Goal: Task Accomplishment & Management: Use online tool/utility

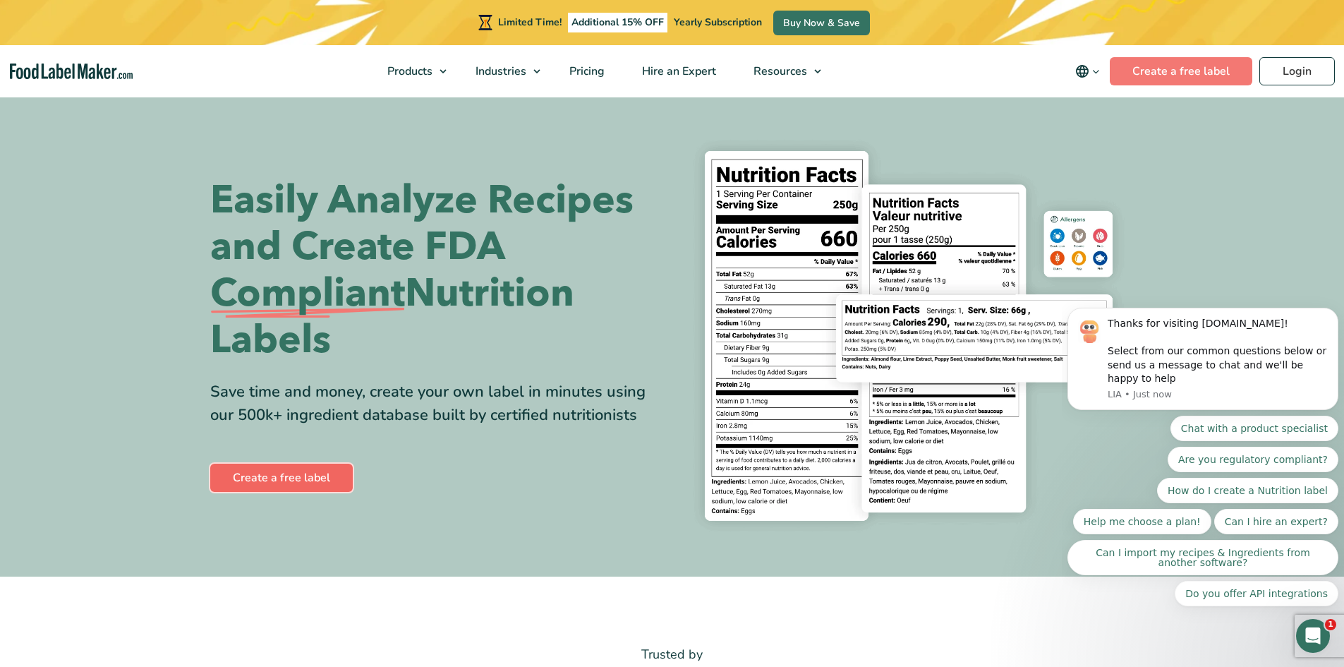
click at [319, 471] on link "Create a free label" at bounding box center [281, 477] width 142 height 28
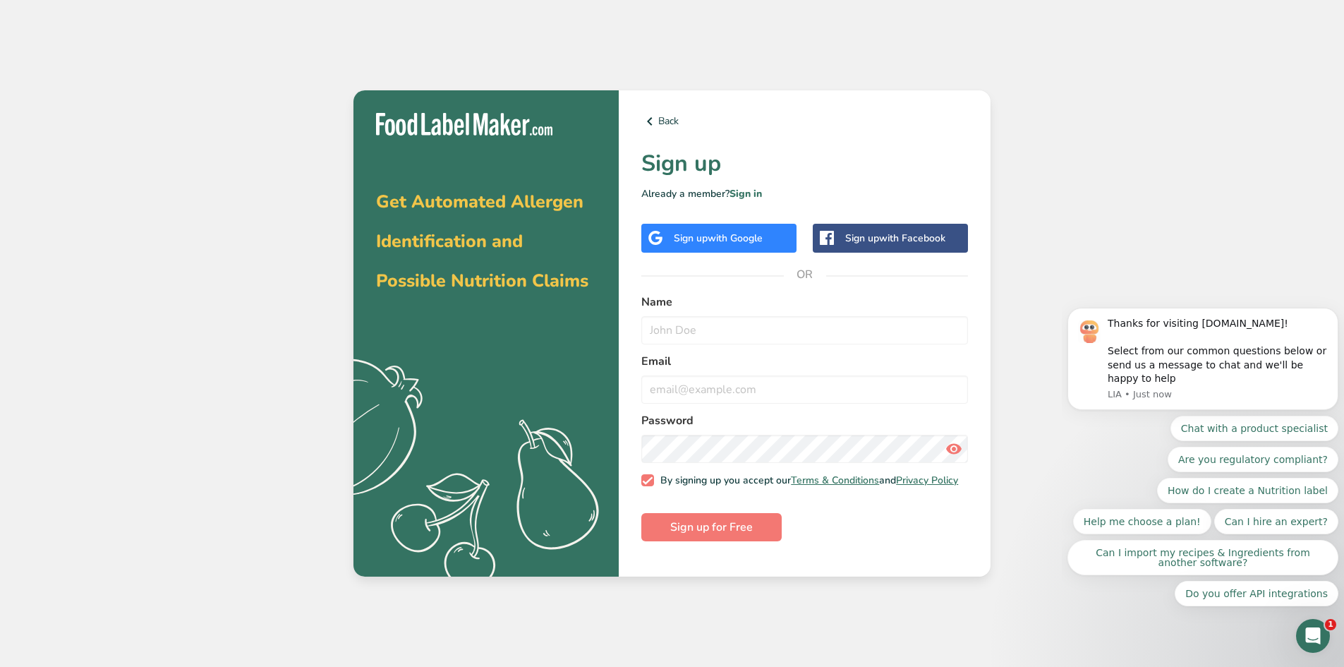
click at [1143, 467] on div "Chat with a product specialist Are you regulatory compliant? How do I create a …" at bounding box center [1202, 510] width 271 height 190
click at [1313, 631] on icon "Open Intercom Messenger" at bounding box center [1313, 635] width 10 height 11
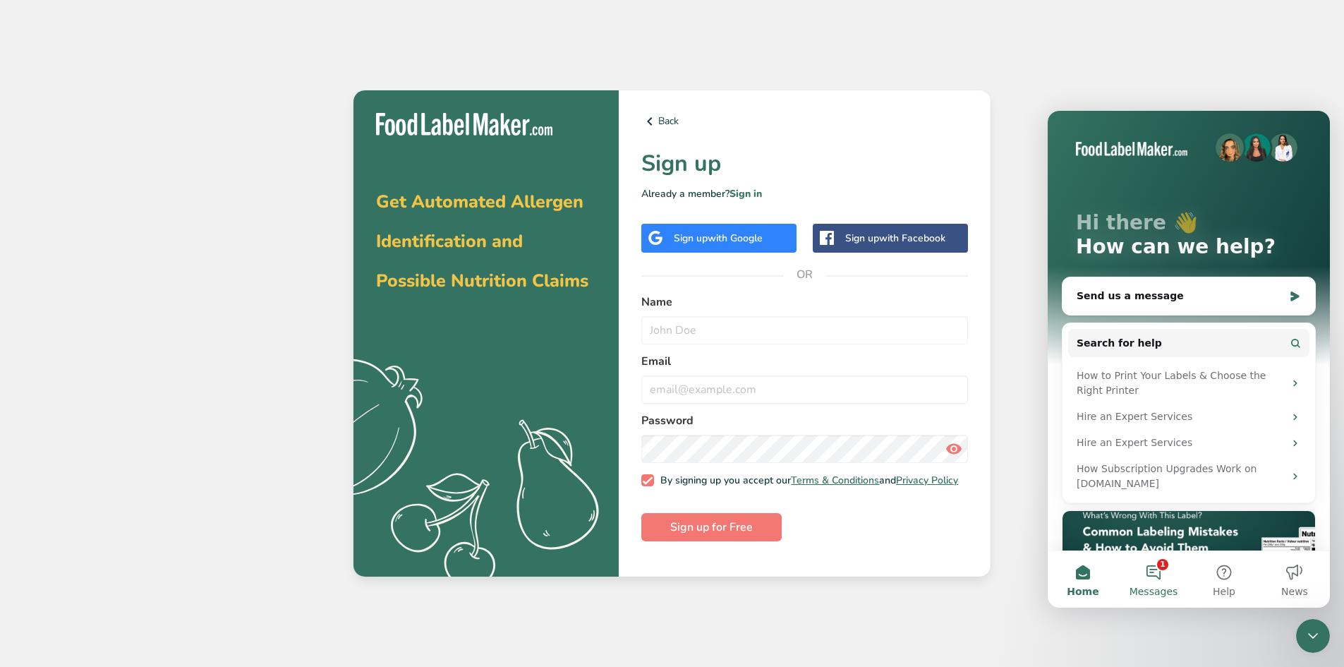
click at [1156, 587] on span "Messages" at bounding box center [1153, 591] width 49 height 10
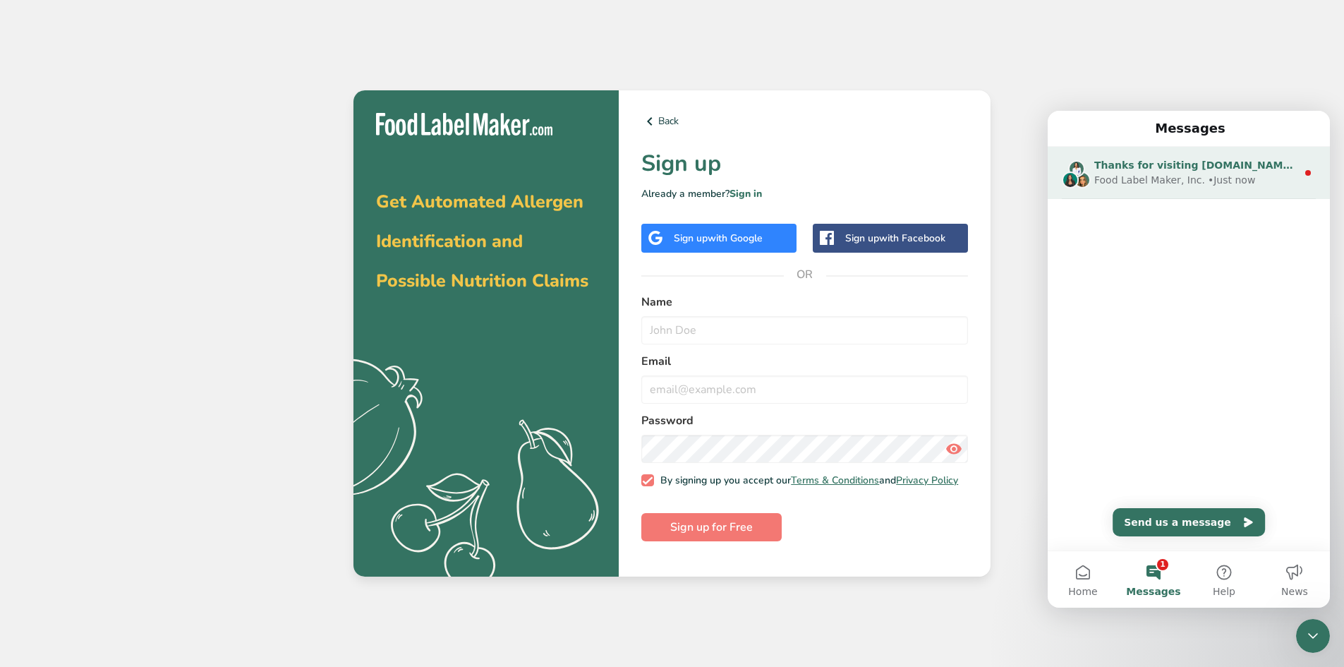
click at [1261, 179] on div "Food Label Maker, Inc. • Just now" at bounding box center [1195, 180] width 202 height 15
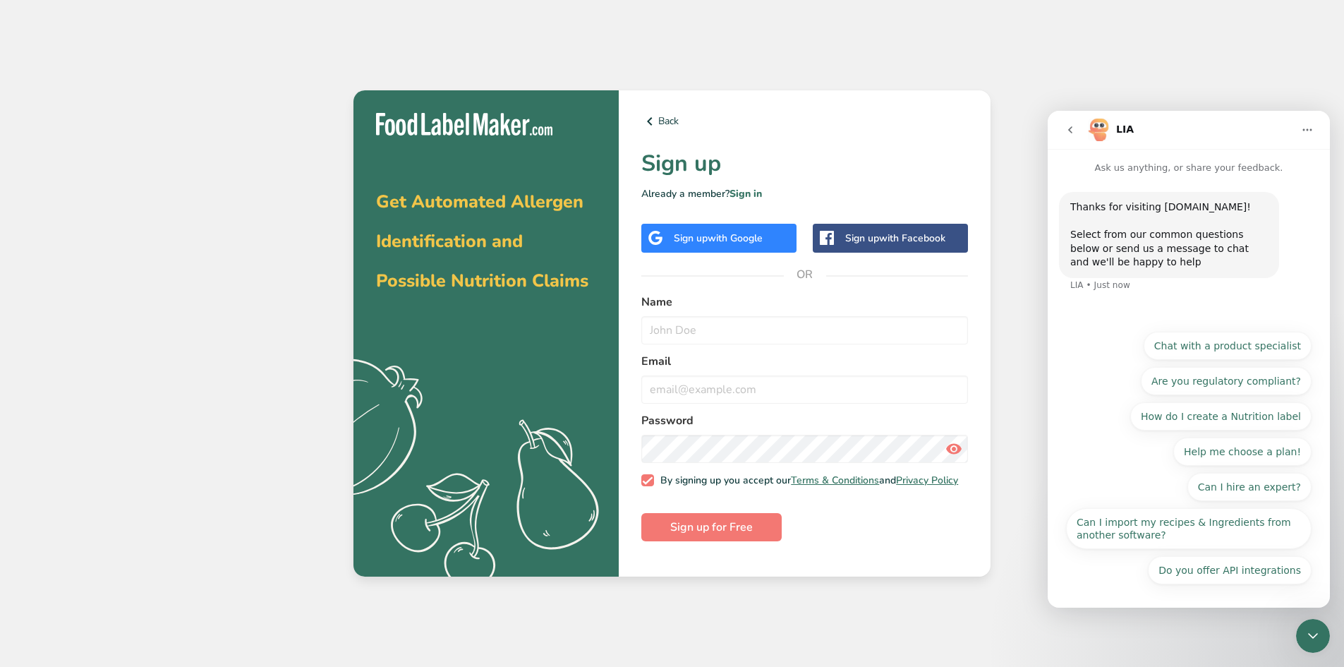
click at [1161, 47] on div "Get Automated Allergen Identification and Possible Nutrition Claims .a{fill:#f5…" at bounding box center [672, 333] width 1344 height 667
click at [1124, 57] on div "Get Automated Allergen Identification and Possible Nutrition Claims .a{fill:#f5…" at bounding box center [672, 333] width 1344 height 667
